Goal: Task Accomplishment & Management: Manage account settings

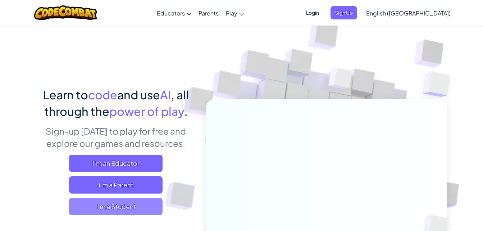
click at [124, 205] on span "I'm a Student" at bounding box center [115, 206] width 93 height 17
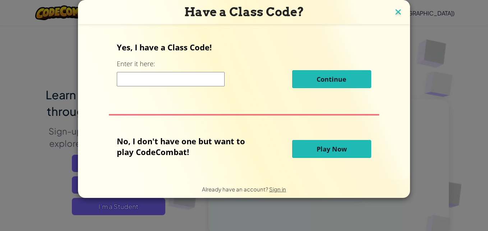
click at [396, 13] on img at bounding box center [398, 12] width 9 height 11
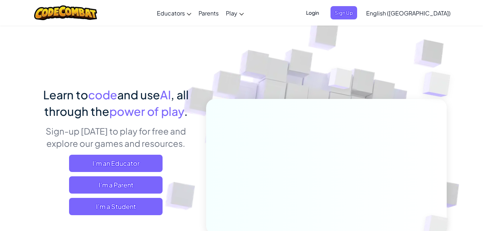
click at [323, 15] on span "Login" at bounding box center [313, 12] width 22 height 13
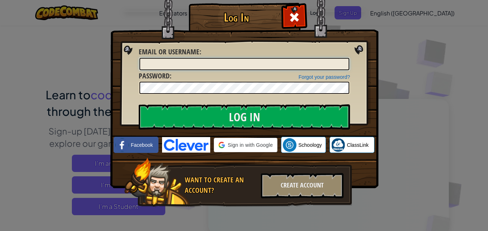
type input "[PERSON_NAME] 77083"
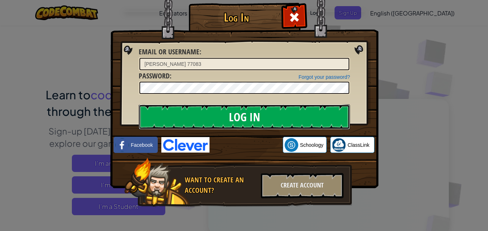
click at [268, 119] on input "Log In" at bounding box center [244, 116] width 211 height 25
